Goal: Task Accomplishment & Management: Manage account settings

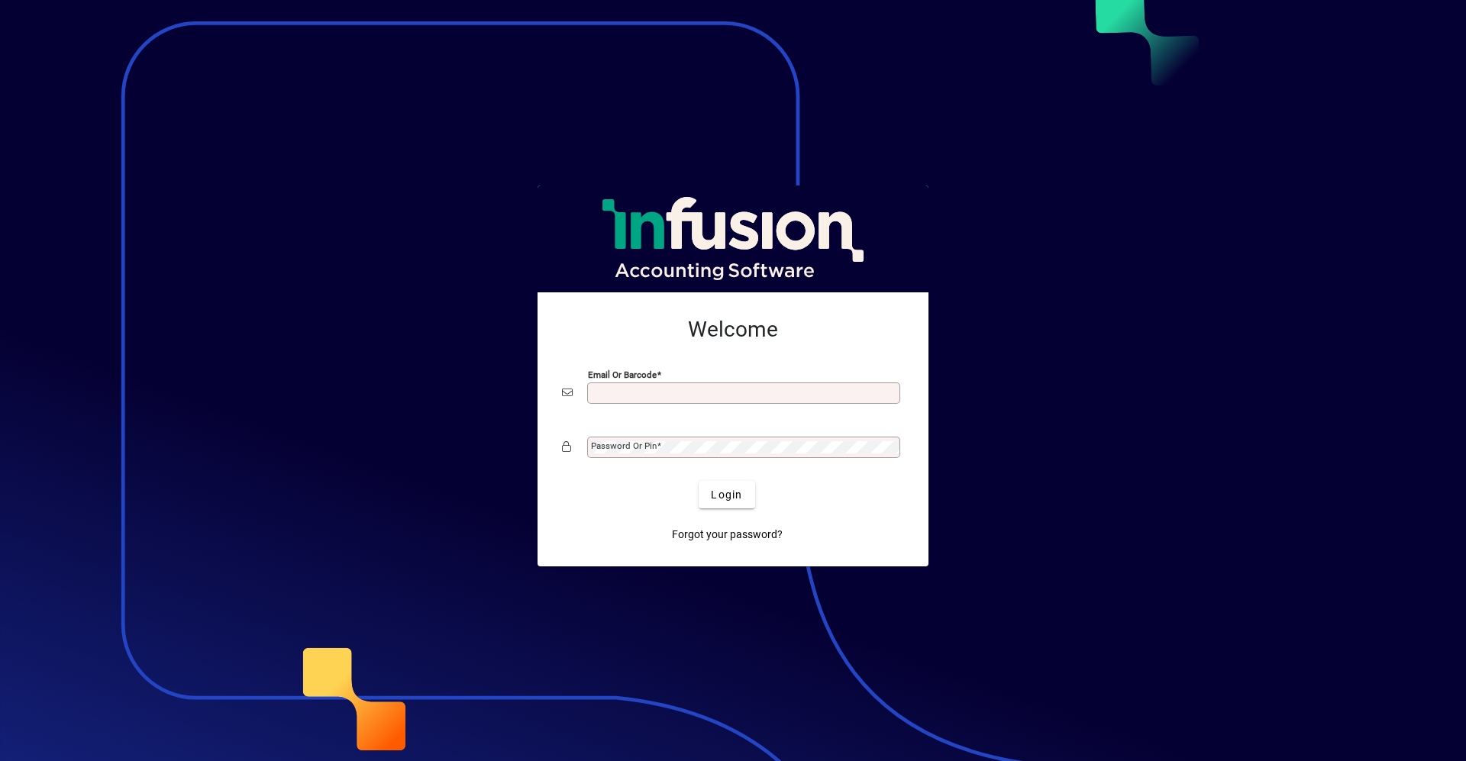
click at [677, 398] on input "Email or Barcode" at bounding box center [745, 393] width 308 height 12
click at [644, 395] on input "Email or Barcode" at bounding box center [745, 393] width 308 height 12
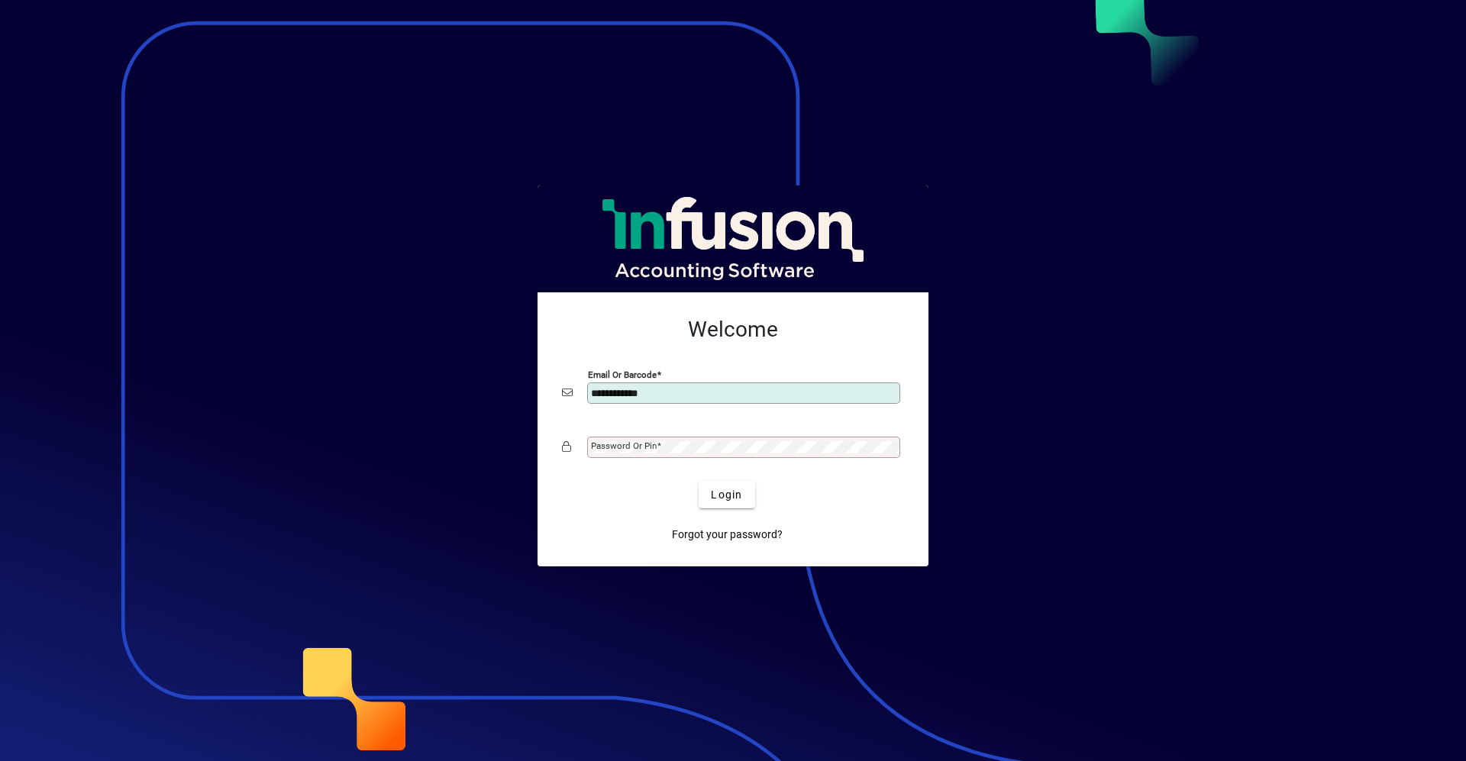
type input "**********"
